Goal: Task Accomplishment & Management: Complete application form

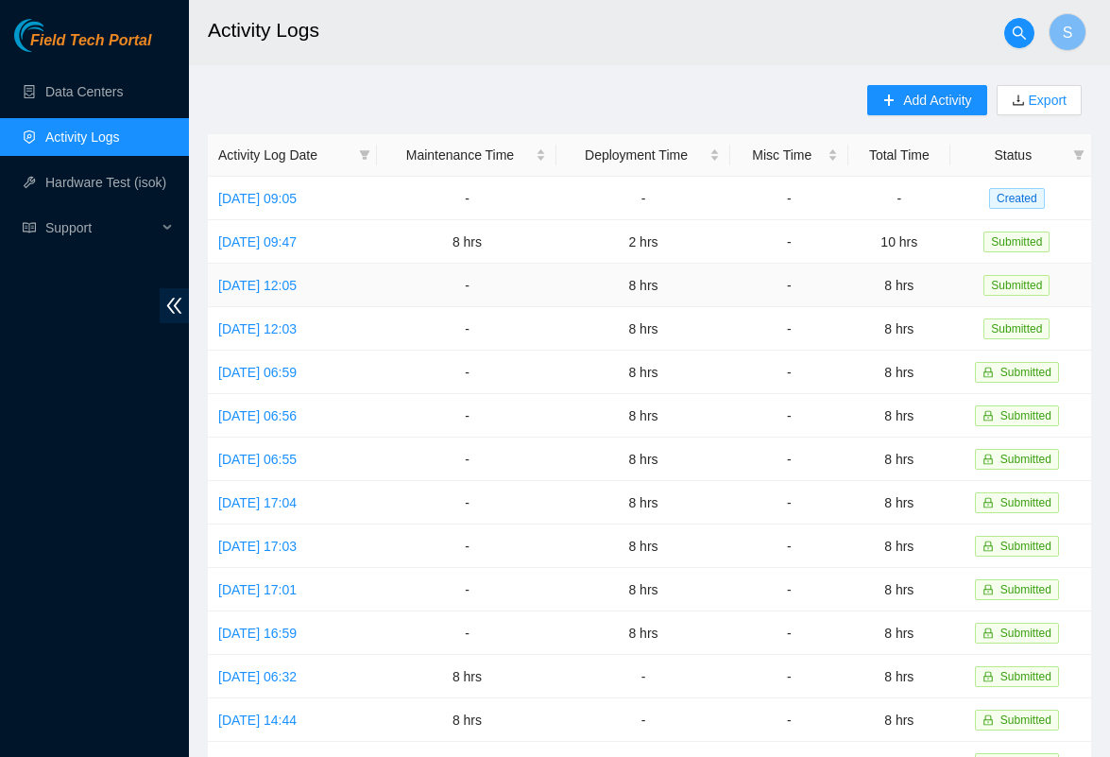
scroll to position [-1, 0]
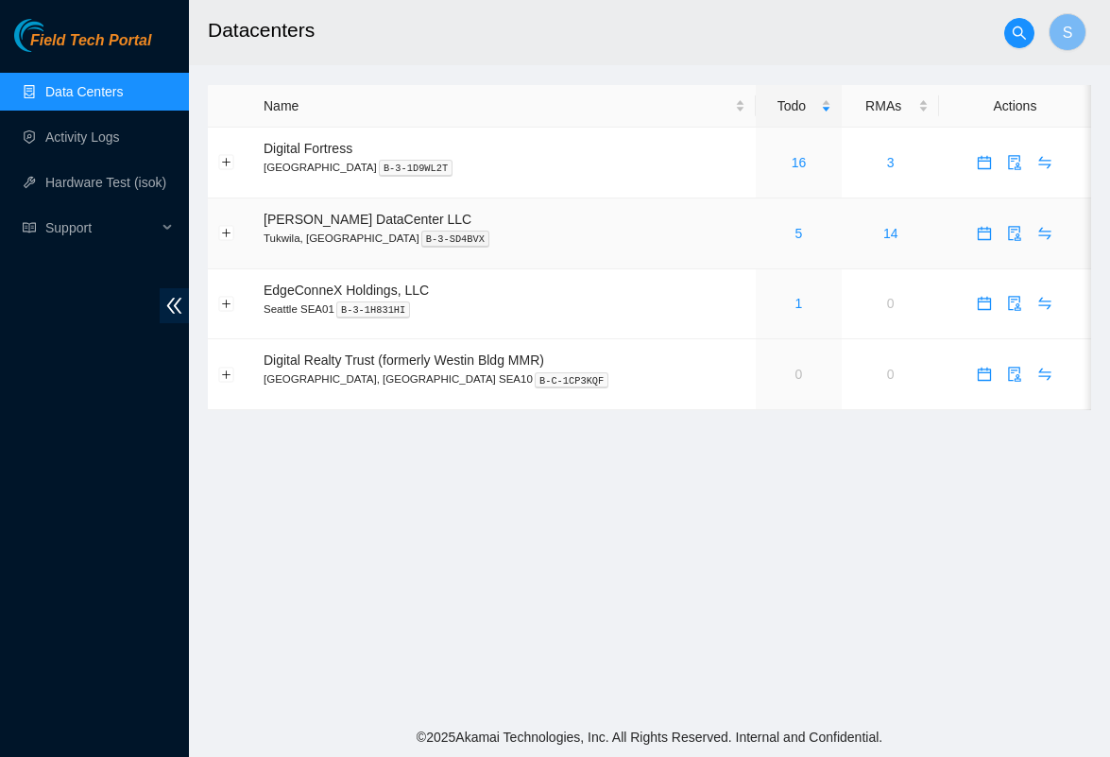
click at [777, 231] on div "5" at bounding box center [799, 233] width 66 height 21
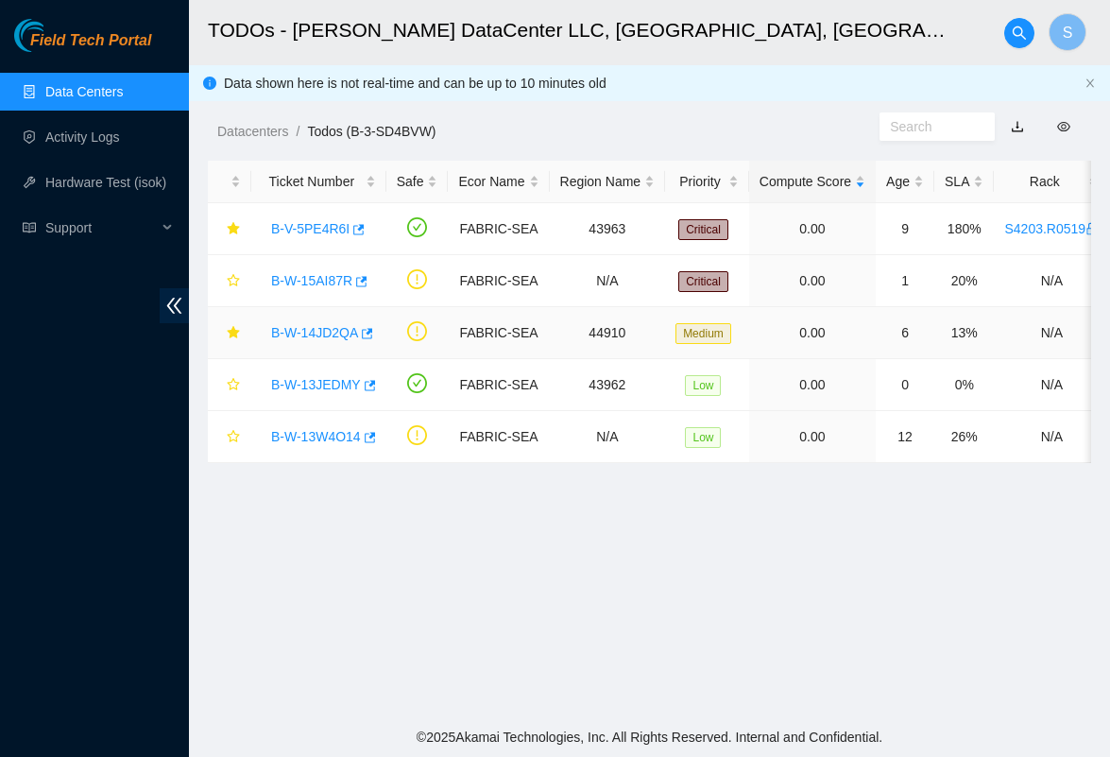
click at [334, 333] on link "B-W-14JD2QA" at bounding box center [314, 332] width 87 height 15
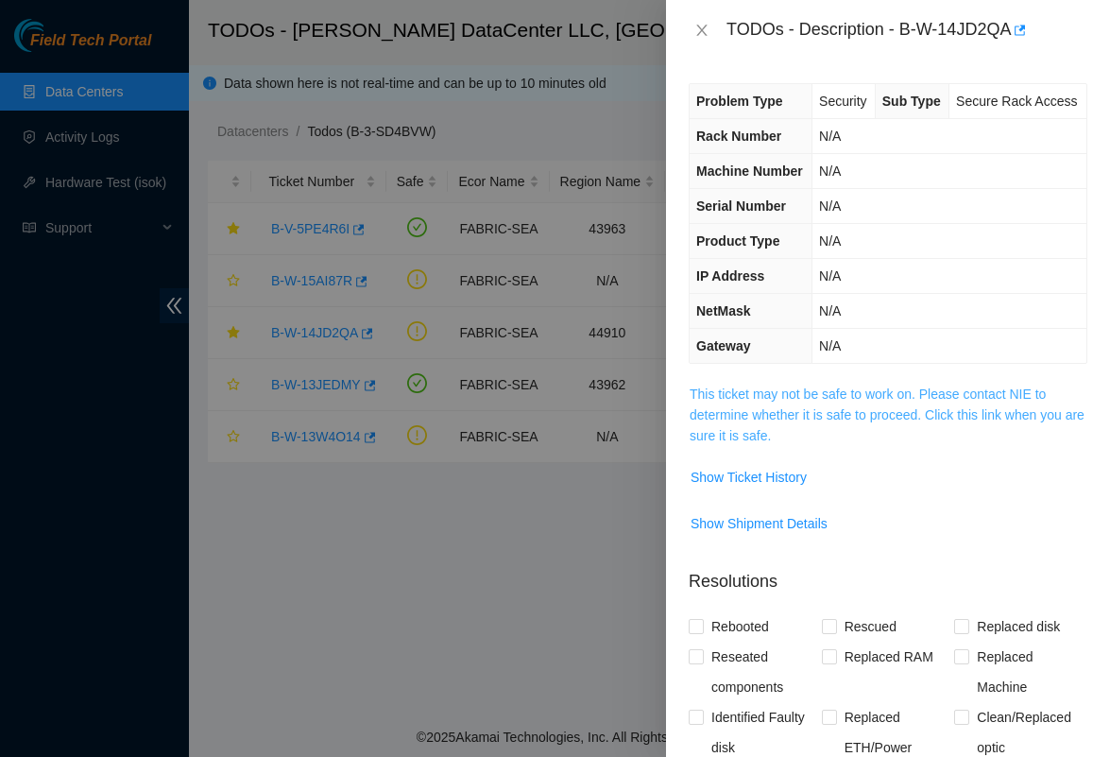
click at [771, 446] on span "This ticket may not be safe to work on. Please contact NIE to determine whether…" at bounding box center [888, 415] width 397 height 62
click at [771, 443] on link "This ticket may not be safe to work on. Please contact NIE to determine whether…" at bounding box center [887, 414] width 395 height 57
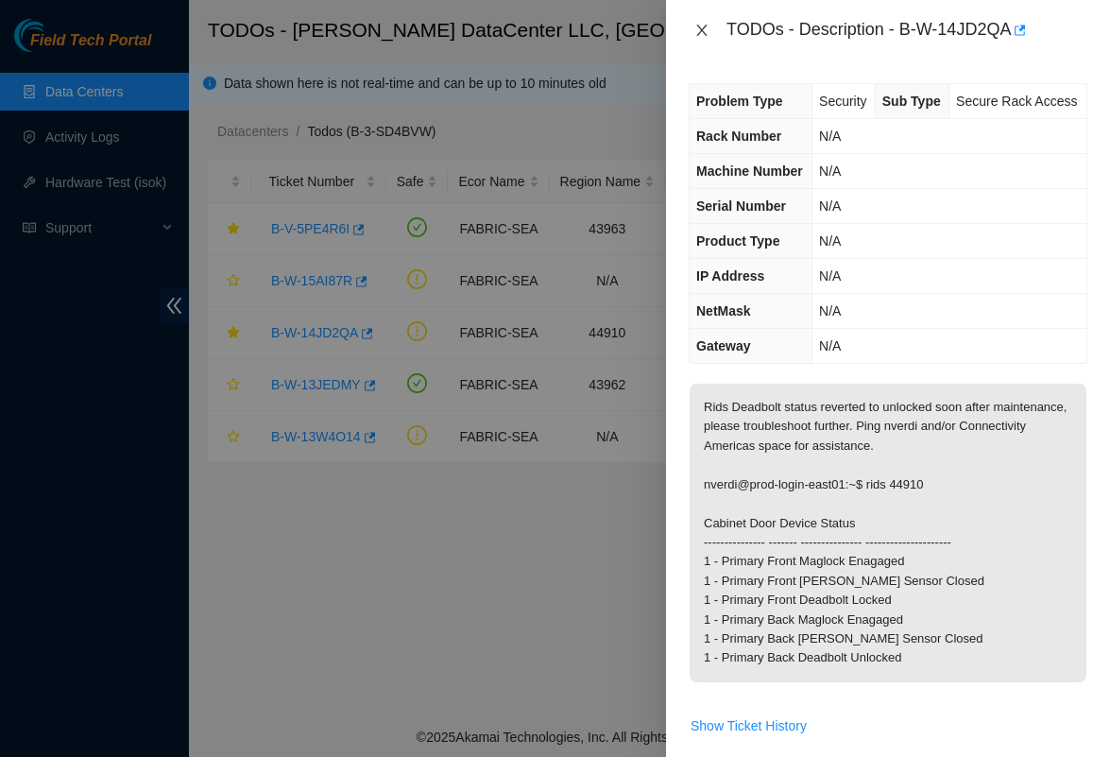
click at [699, 26] on icon "close" at bounding box center [701, 30] width 10 height 11
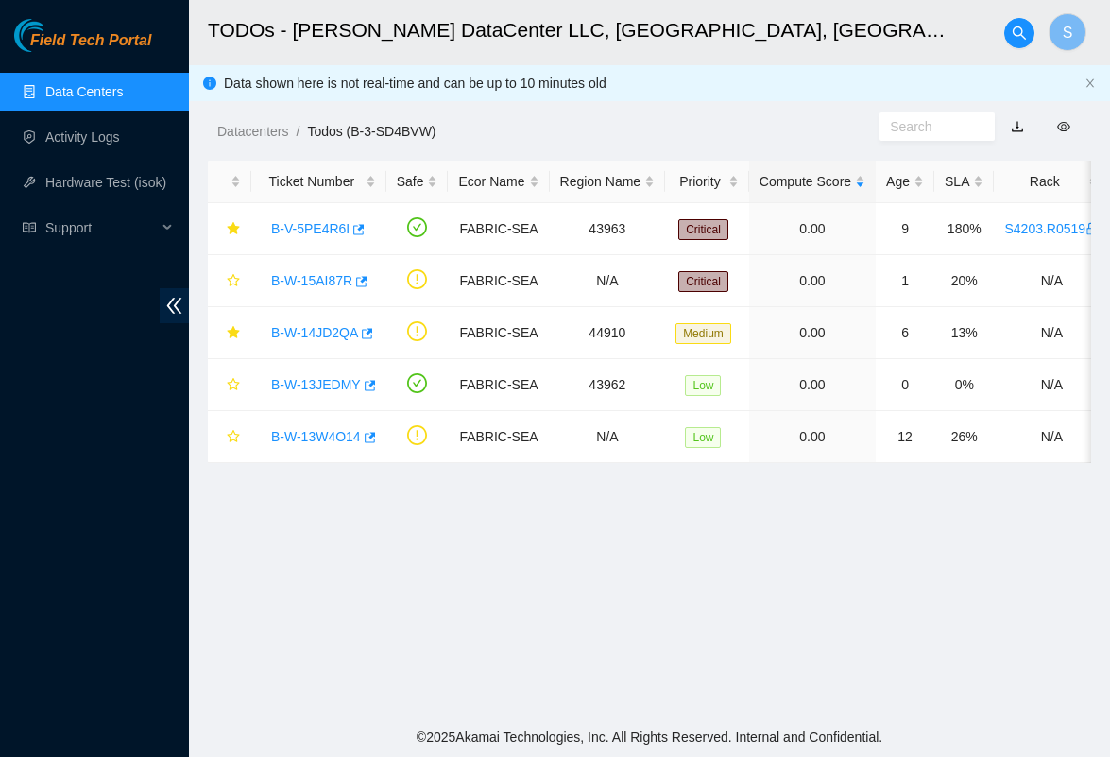
click at [630, 513] on main "TODOs - Sabey DataCenter LLC, Tukwila, WA S Data shown here is not real-time an…" at bounding box center [649, 358] width 921 height 717
click at [325, 231] on link "B-V-5PE4R6I" at bounding box center [310, 228] width 78 height 15
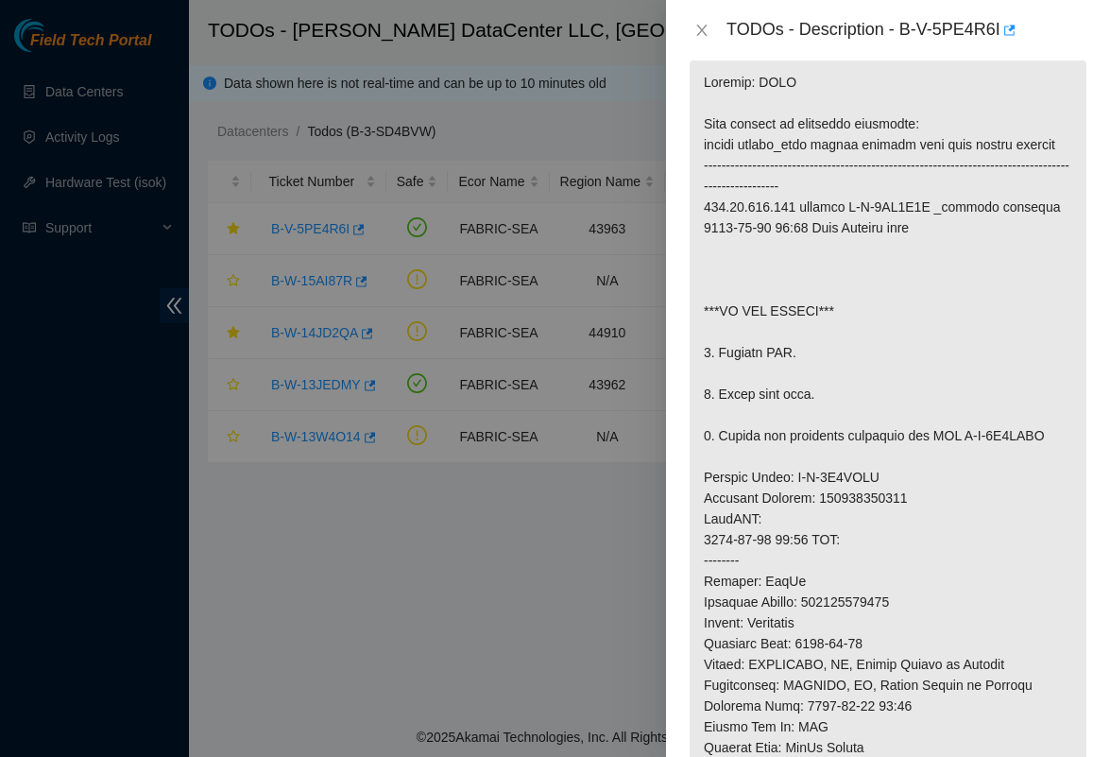
scroll to position [431, 0]
click at [697, 35] on icon "close" at bounding box center [701, 30] width 10 height 11
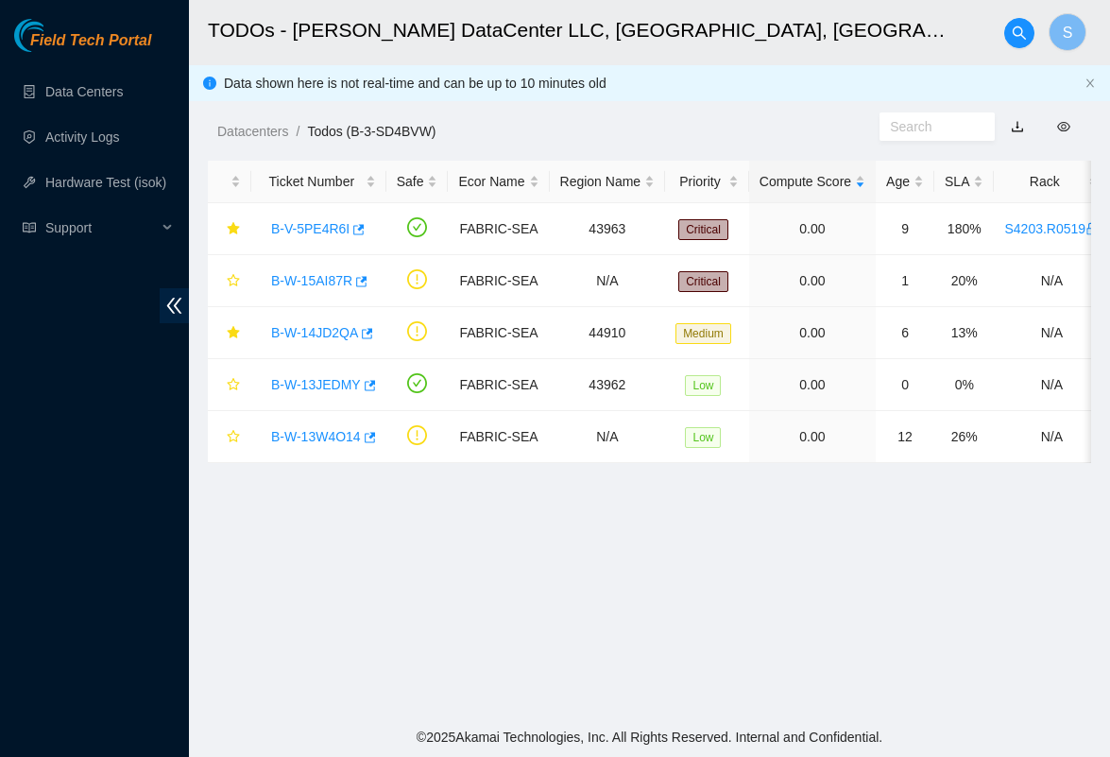
scroll to position [328, 0]
click at [305, 396] on div "B-W-13JEDMY" at bounding box center [319, 384] width 114 height 30
click at [318, 378] on link "B-W-13JEDMY" at bounding box center [316, 384] width 90 height 15
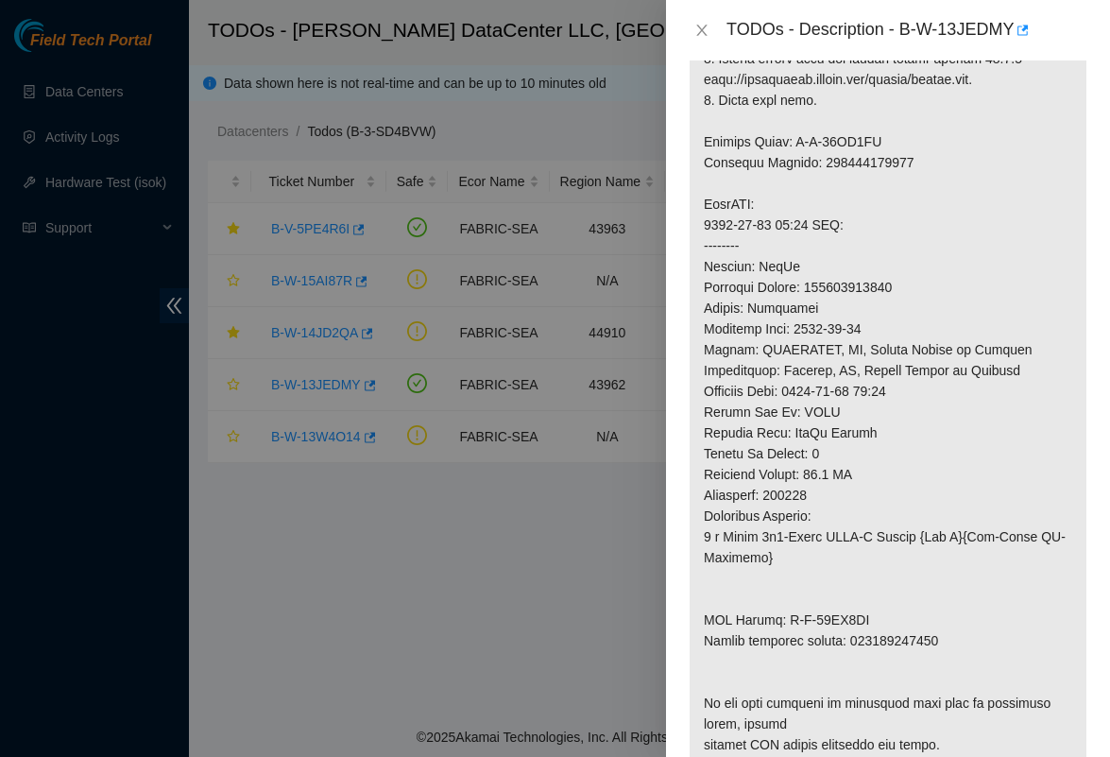
scroll to position [875, 0]
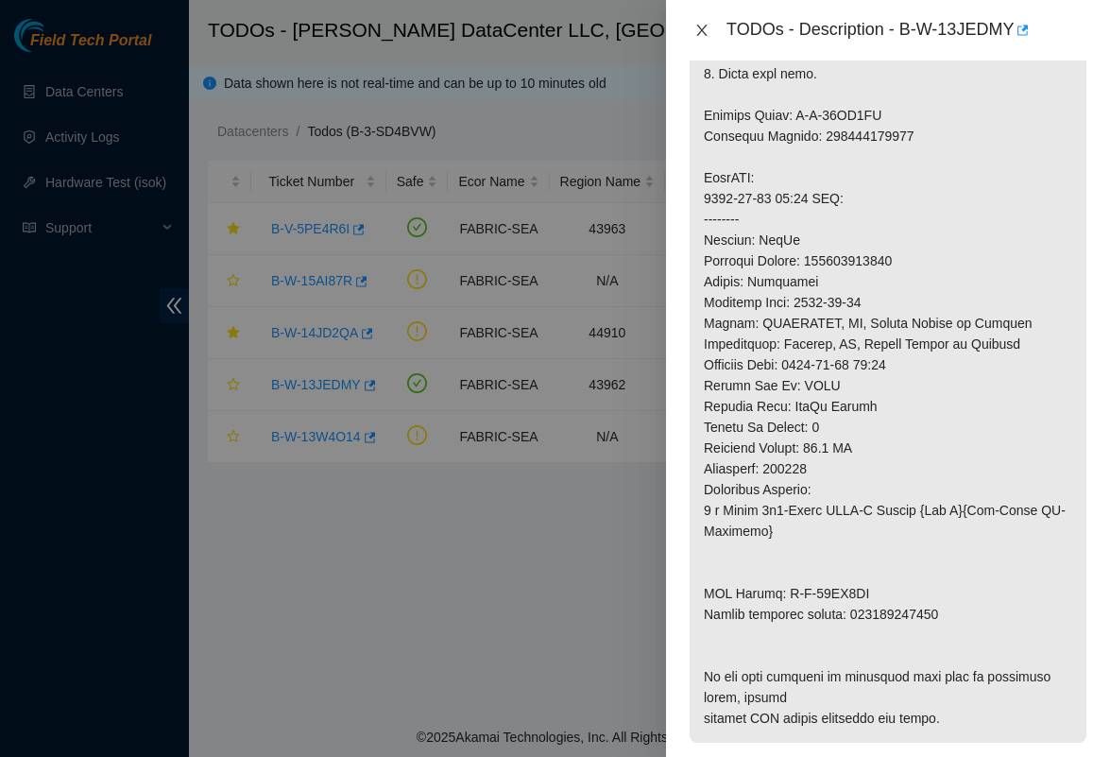
click at [709, 26] on icon "close" at bounding box center [701, 30] width 15 height 15
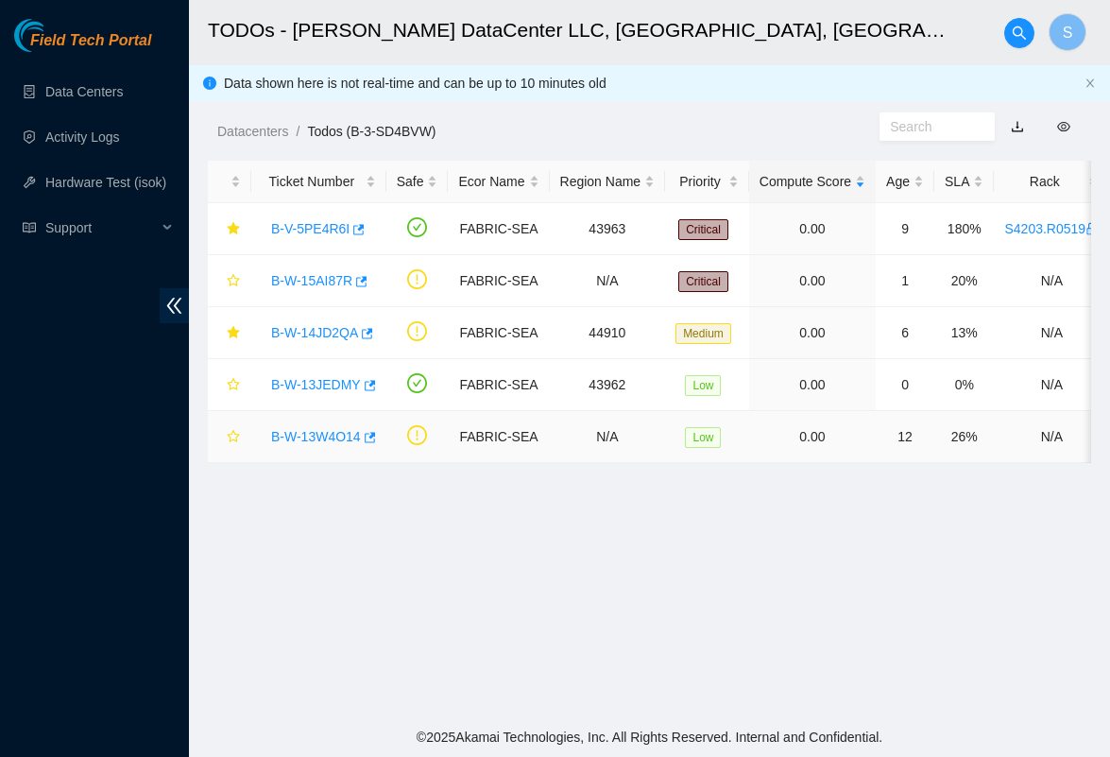
click at [344, 439] on link "B-W-13W4O14" at bounding box center [316, 436] width 90 height 15
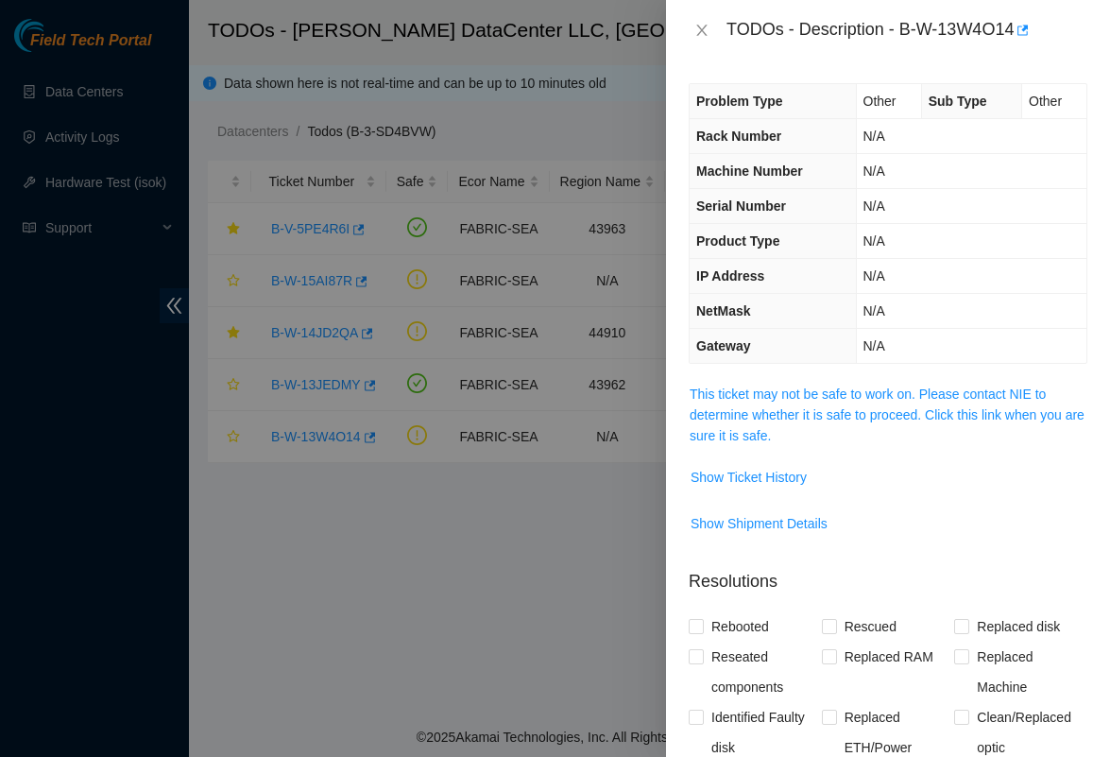
scroll to position [0, 0]
click at [772, 408] on link "This ticket may not be safe to work on. Please contact NIE to determine whether…" at bounding box center [887, 414] width 395 height 57
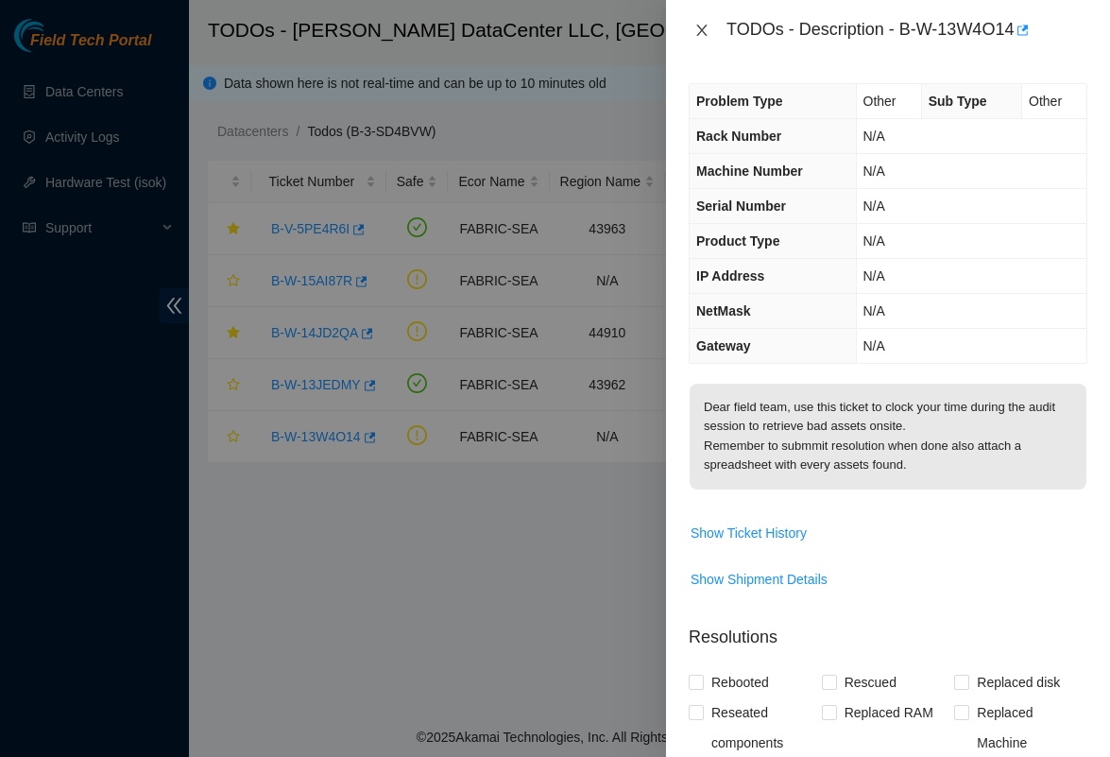
click at [706, 28] on icon "close" at bounding box center [701, 30] width 15 height 15
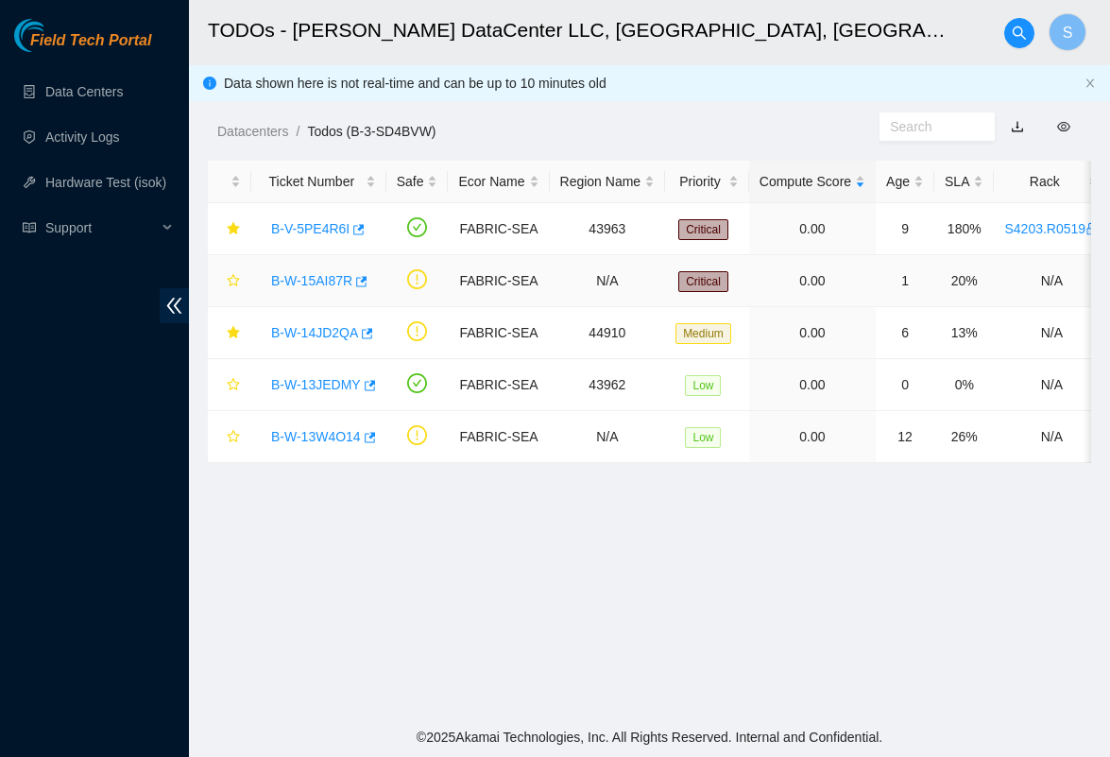
click at [304, 281] on link "B-W-15AI87R" at bounding box center [311, 280] width 81 height 15
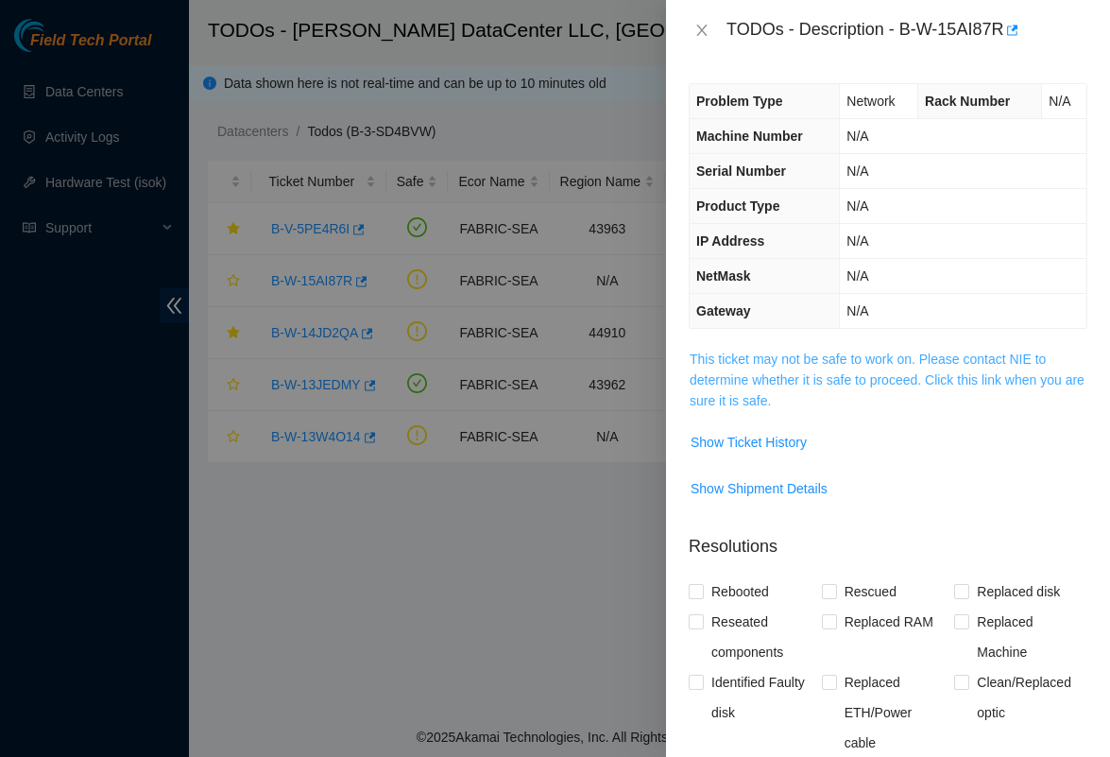
click at [734, 375] on link "This ticket may not be safe to work on. Please contact NIE to determine whether…" at bounding box center [887, 379] width 395 height 57
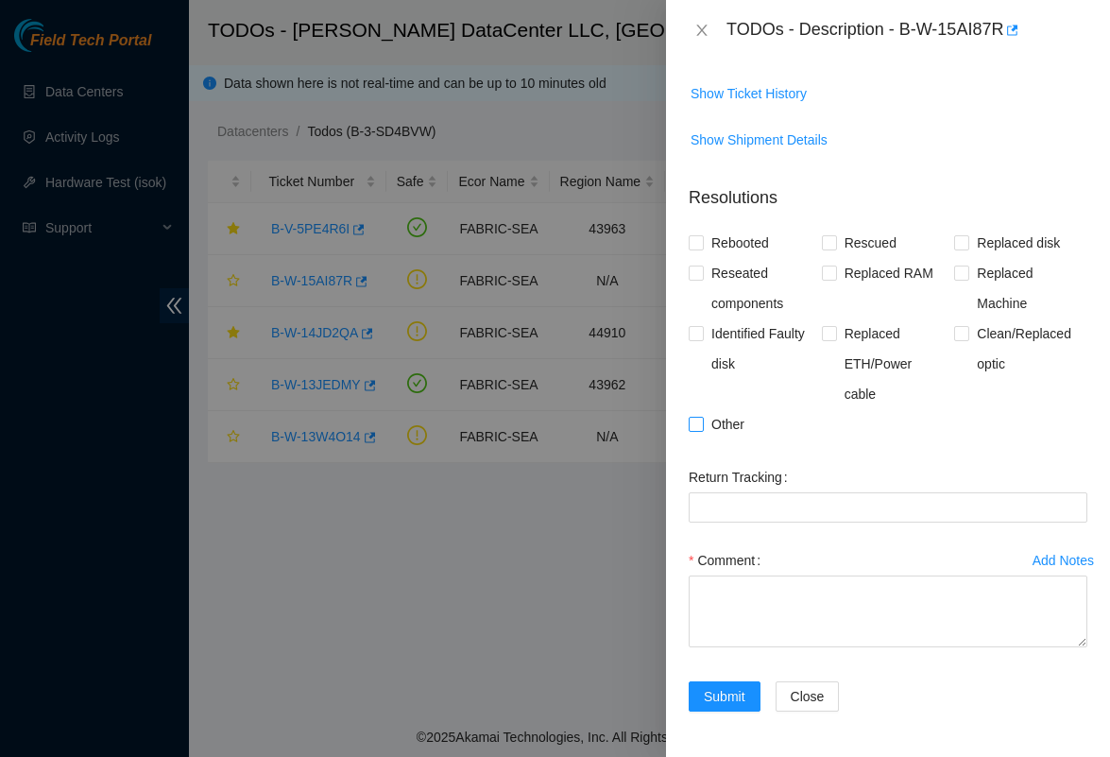
scroll to position [932, 0]
click at [858, 334] on span "Replaced ETH/Power cable" at bounding box center [896, 363] width 118 height 91
click at [835, 334] on input "Replaced ETH/Power cable" at bounding box center [828, 332] width 13 height 13
click at [873, 350] on span "Replaced ETH/Power cable" at bounding box center [896, 363] width 118 height 91
click at [835, 339] on input "Replaced ETH/Power cable" at bounding box center [828, 332] width 13 height 13
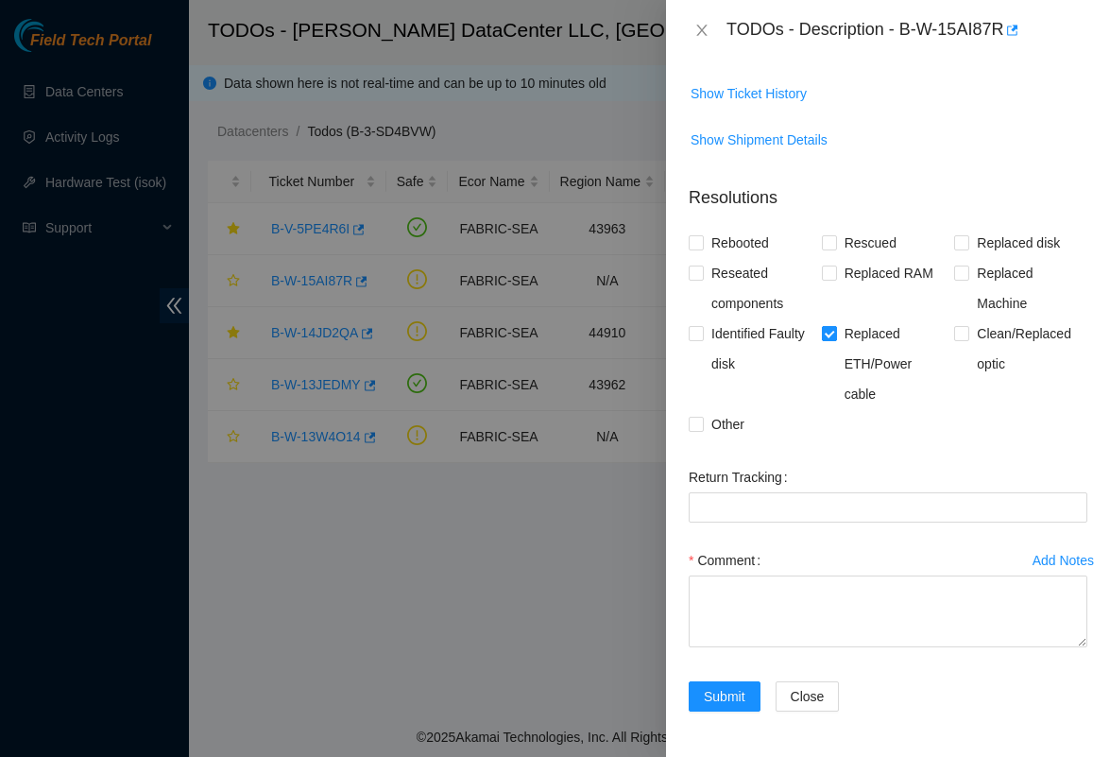
checkbox input "false"
click at [1006, 336] on span "Clean/Replaced optic" at bounding box center [1028, 348] width 118 height 60
click at [967, 336] on input "Clean/Replaced optic" at bounding box center [960, 332] width 13 height 13
checkbox input "true"
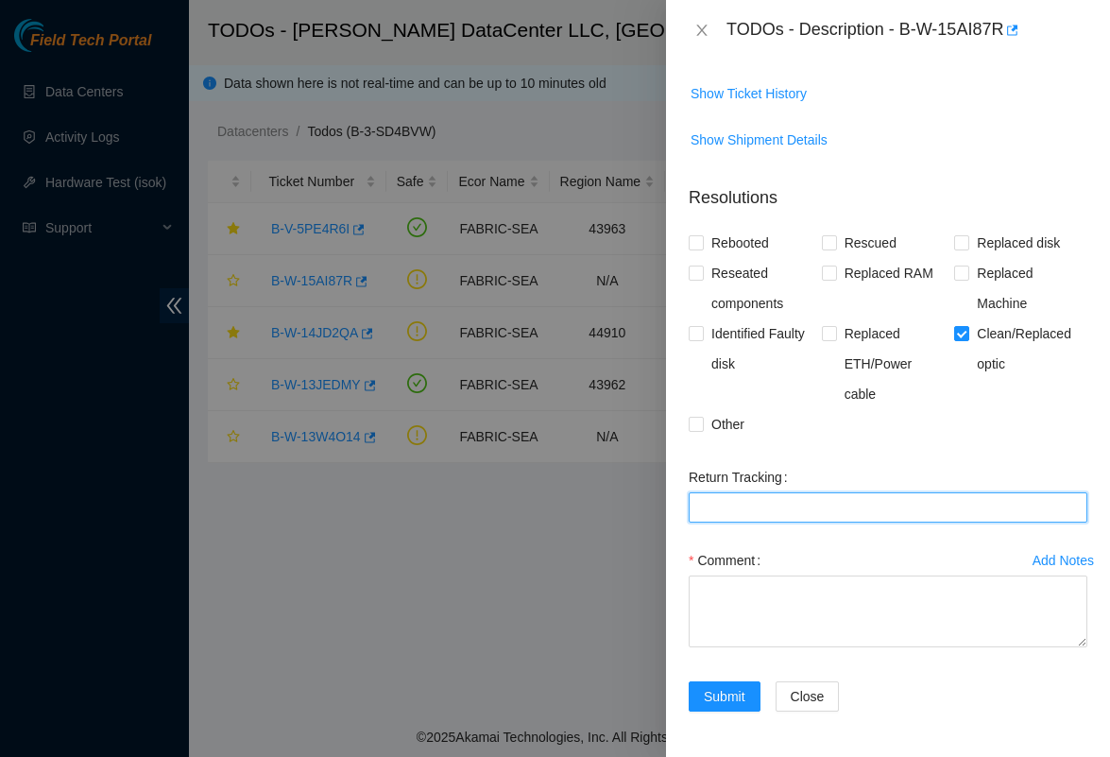
click at [777, 502] on Tracking "Return Tracking" at bounding box center [888, 507] width 399 height 30
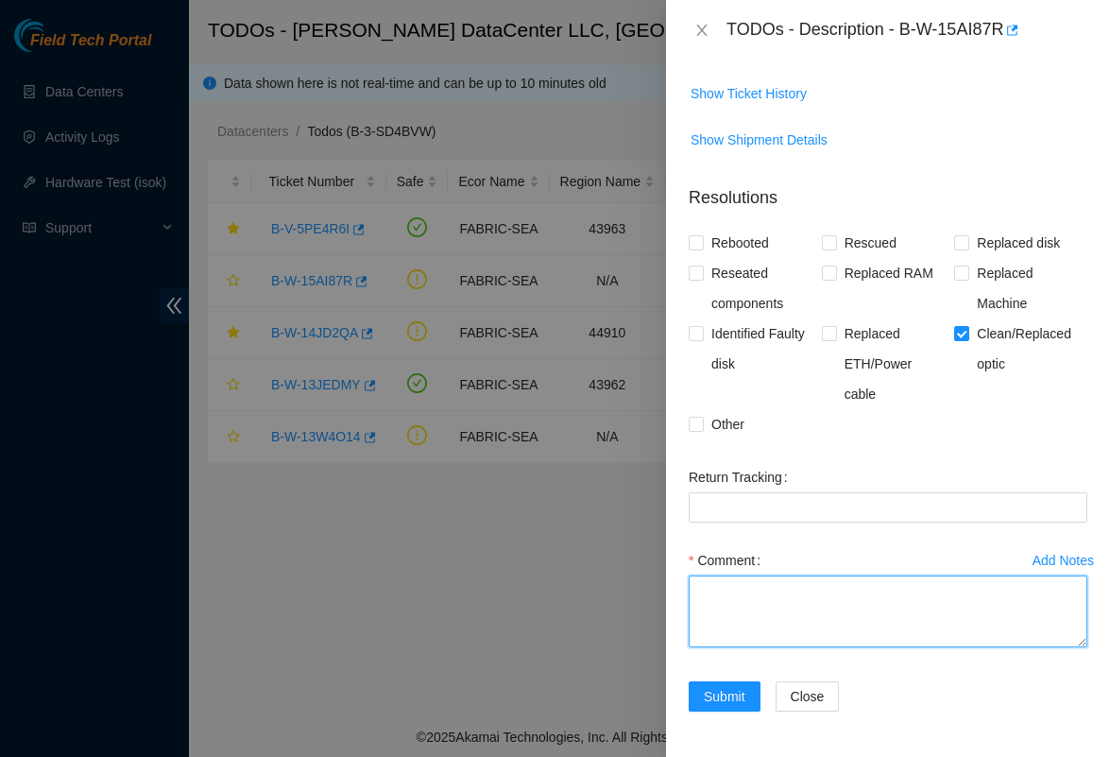
click at [756, 594] on textarea "Comment" at bounding box center [888, 611] width 399 height 72
type textarea "1"
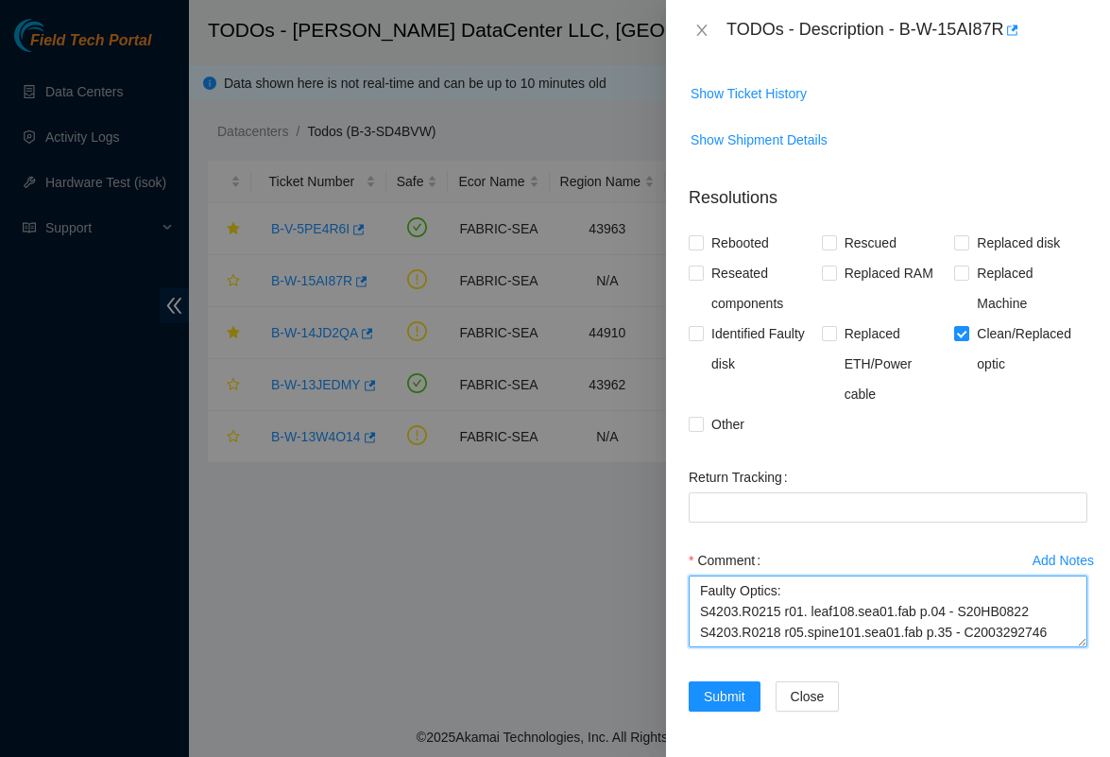
scroll to position [14, 0]
drag, startPoint x: 824, startPoint y: 585, endPoint x: 726, endPoint y: 585, distance: 98.3
click at [726, 585] on textarea "Faulty Optics: S4203.R0215 r01. leaf108.sea01.fab p.04 - S20HB0822 S4203.R0218 …" at bounding box center [888, 611] width 399 height 72
drag, startPoint x: 806, startPoint y: 585, endPoint x: 631, endPoint y: 588, distance: 174.8
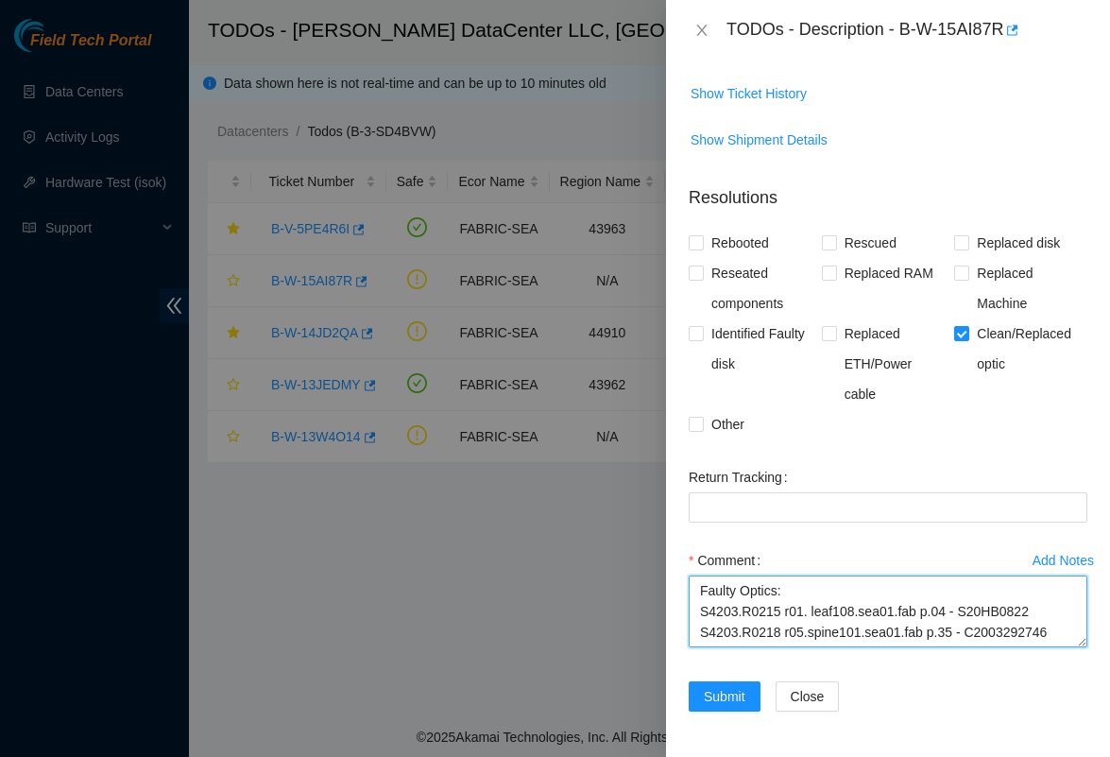
click at [631, 588] on div "TODOs - Description - B-W-15AI87R Problem Type Network Rack Number N/A Machine …" at bounding box center [555, 378] width 1110 height 757
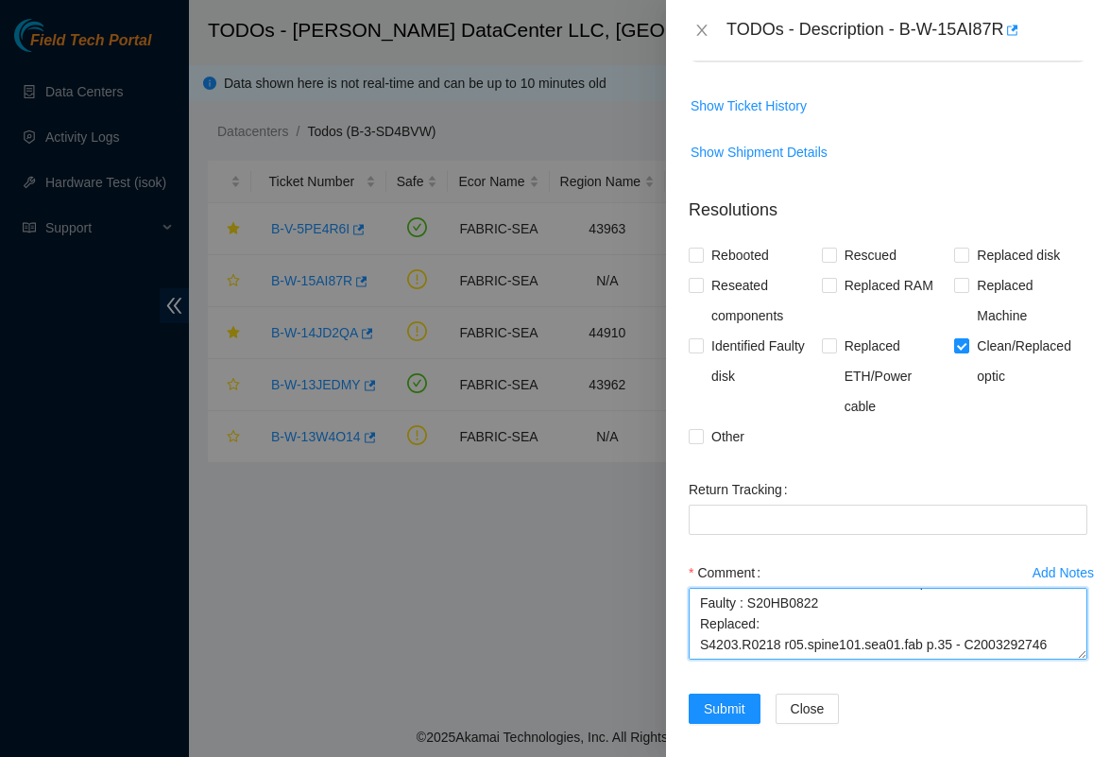
scroll to position [62, 0]
click at [969, 636] on textarea "S4203.R0215 r01. leaf108.sea01.fab p.04 Faulty : S20HB0822 Replaced: S4203.R021…" at bounding box center [888, 625] width 399 height 72
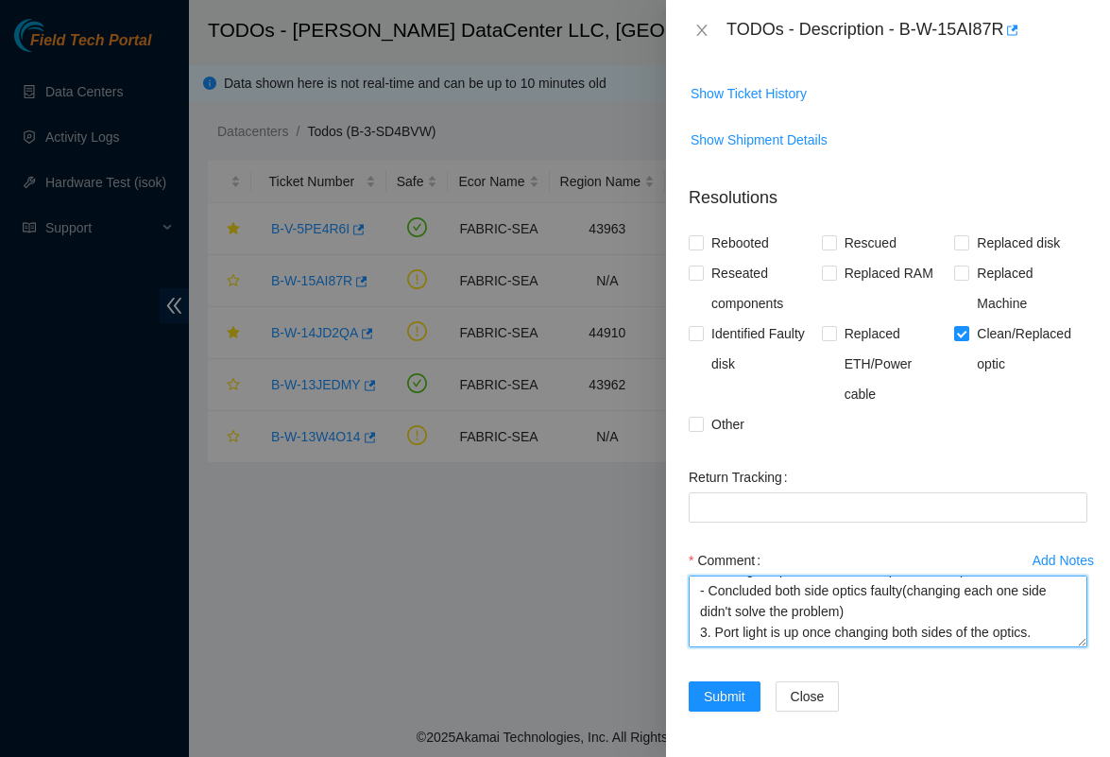
scroll to position [932, 0]
type textarea "S4203.R0215 r01. leaf108.sea01.fab p.04 Faulty : S20HB0822 Replaced: S24MB0Z2Y …"
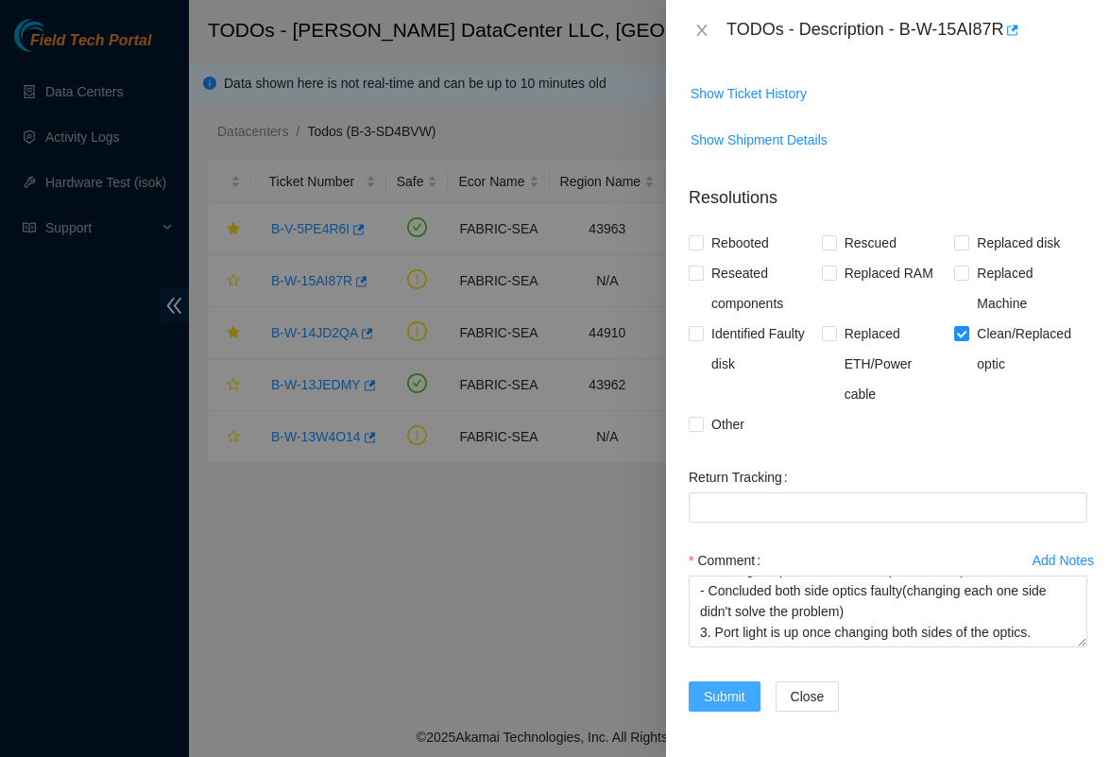
click at [724, 691] on span "Submit" at bounding box center [725, 696] width 42 height 21
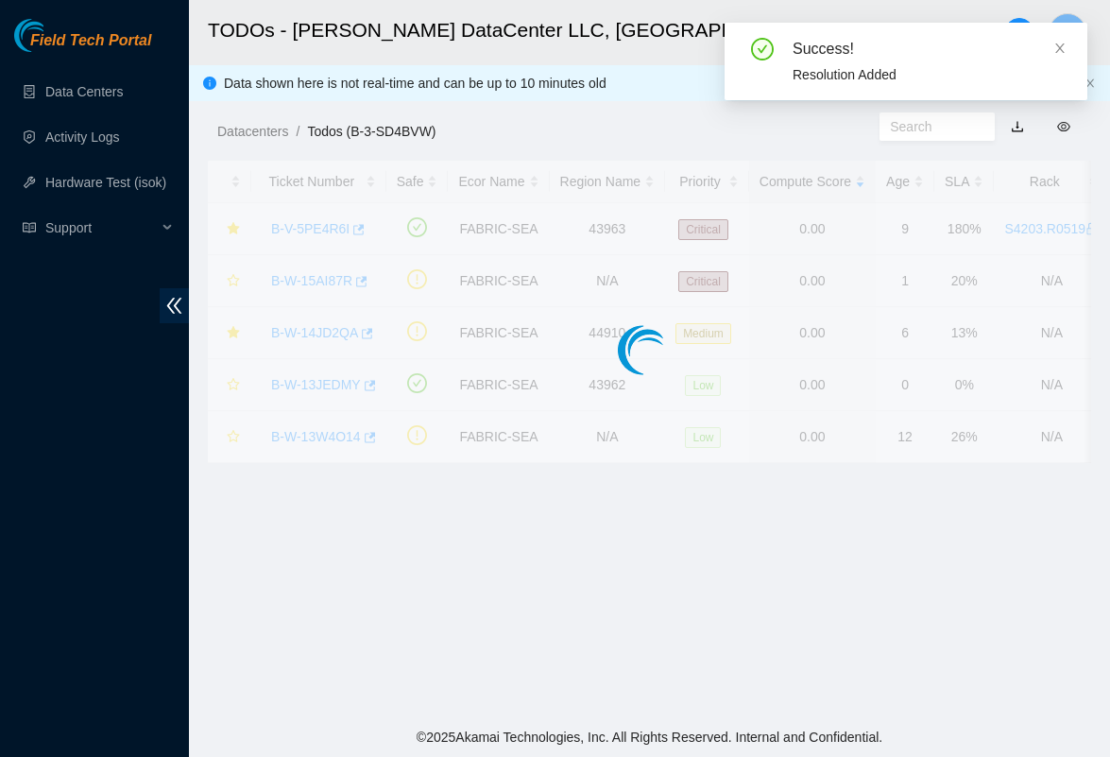
scroll to position [328, 0]
